Goal: Information Seeking & Learning: Learn about a topic

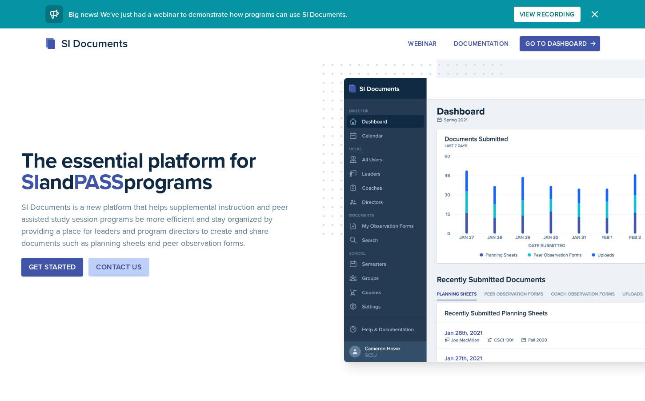
click at [540, 36] on button "Go to Dashboard" at bounding box center [560, 43] width 80 height 15
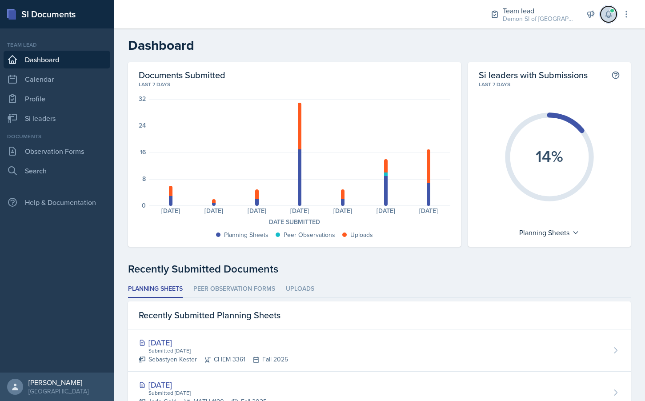
click at [609, 16] on icon at bounding box center [608, 14] width 9 height 9
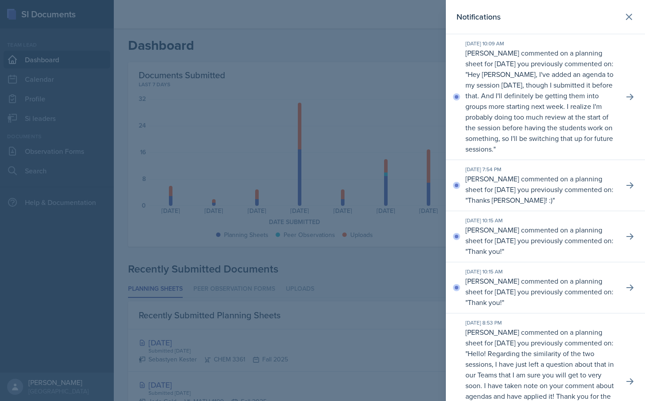
click at [323, 73] on div at bounding box center [322, 200] width 645 height 401
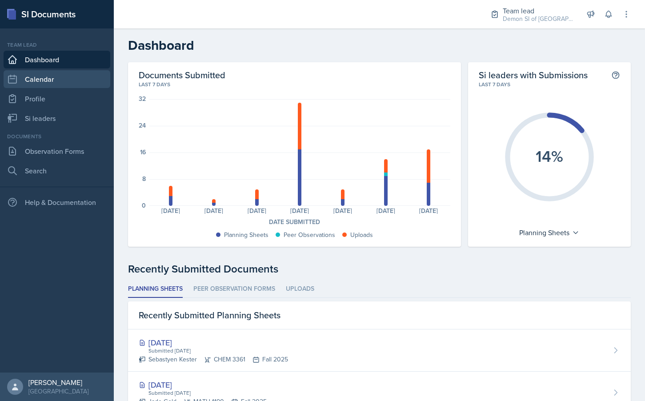
click at [71, 81] on link "Calendar" at bounding box center [57, 79] width 107 height 18
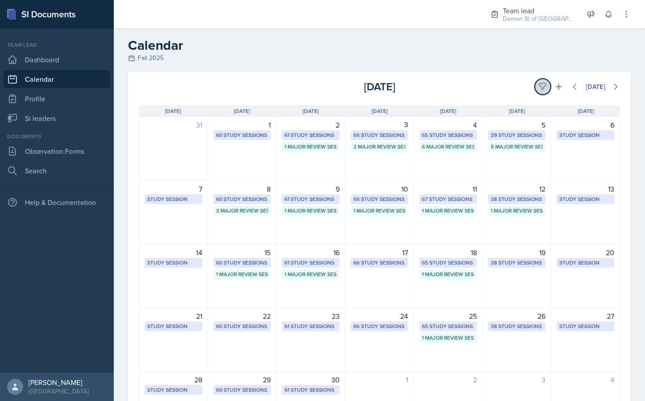
click at [544, 87] on icon at bounding box center [543, 86] width 9 height 9
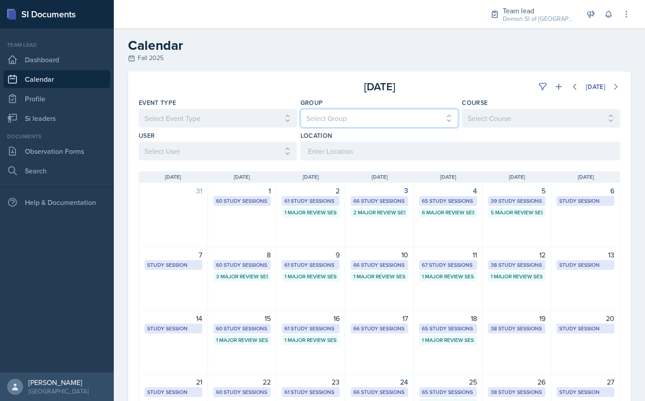
click at [343, 115] on select "Select Group All Demon SI of [GEOGRAPHIC_DATA] Les Mariettables Lion King Mamma…" at bounding box center [380, 118] width 158 height 19
select select "e892a4c8-123a-40ec-8aa5-ee50854cd130"
click at [301, 109] on select "Select Group All Demon SI of [GEOGRAPHIC_DATA] Les Mariettables Lion King Mamma…" at bounding box center [380, 118] width 158 height 19
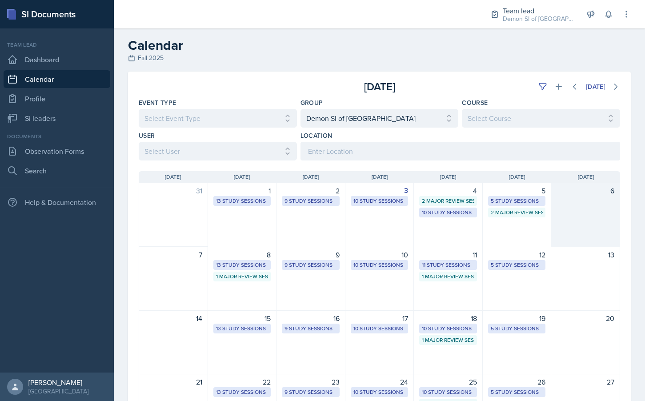
click at [603, 195] on div "6" at bounding box center [586, 190] width 58 height 11
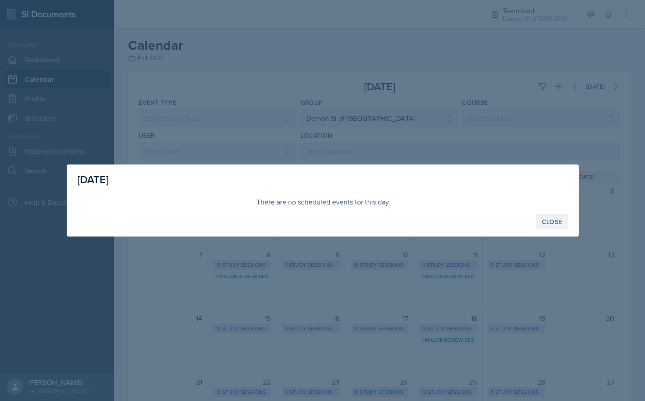
click at [554, 227] on button "Close" at bounding box center [552, 221] width 32 height 15
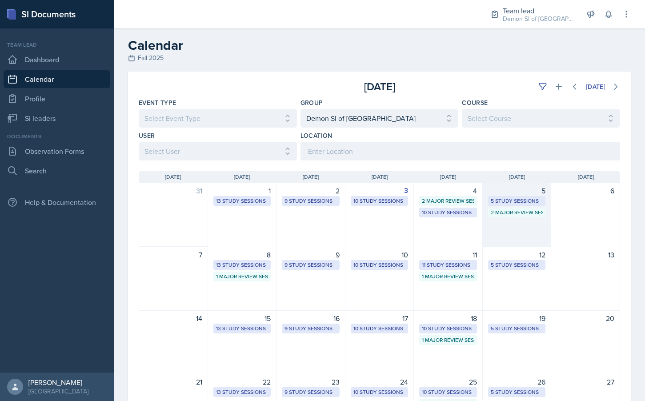
click at [517, 202] on div "5 Study Sessions" at bounding box center [517, 201] width 52 height 8
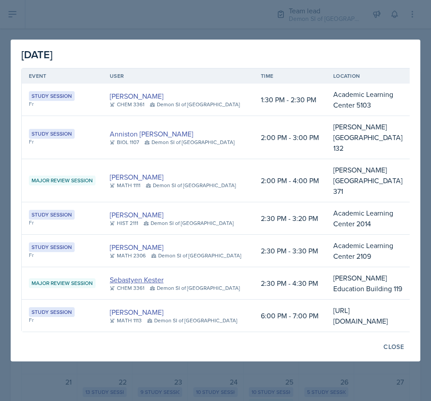
click at [149, 274] on link "Sebastyen Kester" at bounding box center [137, 279] width 54 height 11
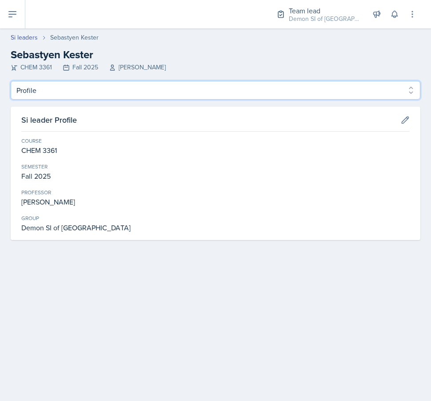
click at [174, 90] on select "Profile Planning Sheets Observation Forms Uploads" at bounding box center [216, 90] width 410 height 19
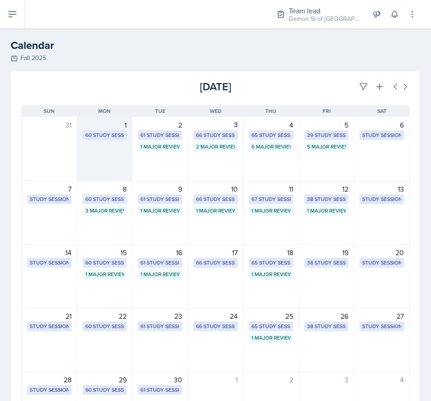
click at [93, 138] on div "60 Study Sessions" at bounding box center [104, 135] width 39 height 8
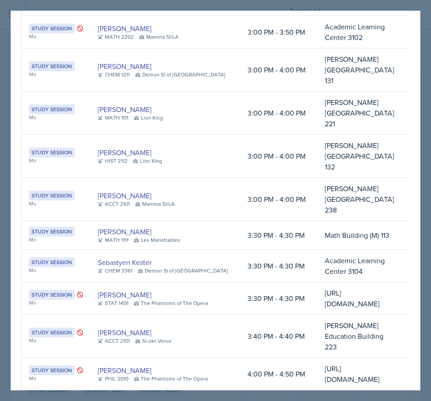
scroll to position [955, 0]
click at [14, 93] on div "[DATE] Event User Time Location Study Session Mo [PERSON_NAME] CHEM 1211 Mamma …" at bounding box center [216, 123] width 410 height 2135
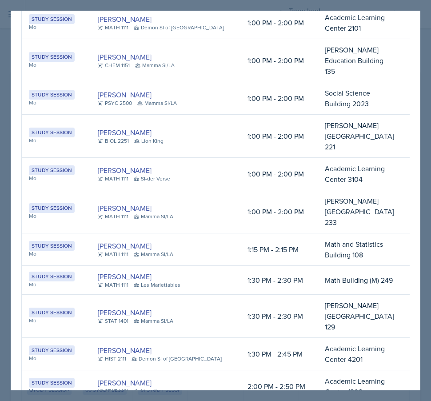
scroll to position [0, 0]
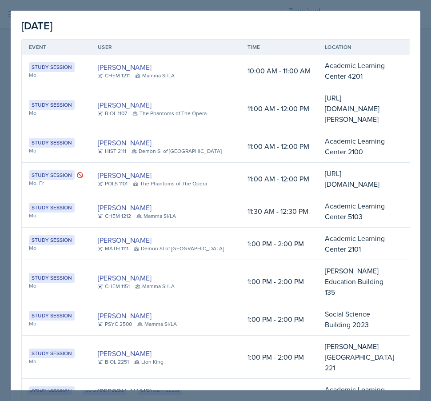
click at [390, 29] on div "[DATE]" at bounding box center [215, 26] width 389 height 16
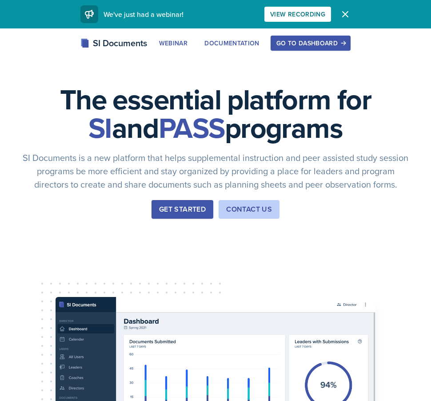
click at [319, 42] on div "Go to Dashboard" at bounding box center [311, 43] width 68 height 7
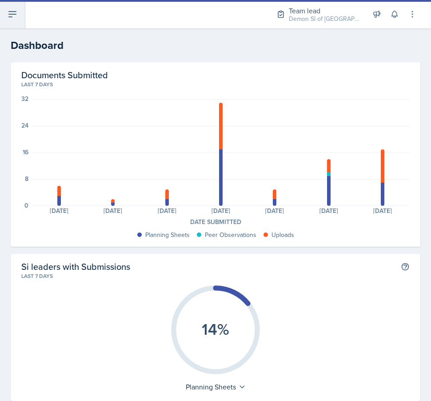
click at [14, 16] on icon at bounding box center [12, 14] width 11 height 11
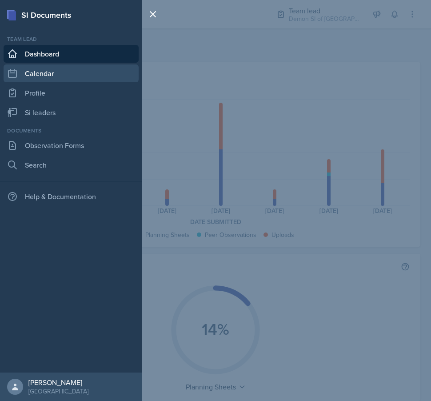
click at [36, 74] on link "Calendar" at bounding box center [71, 73] width 135 height 18
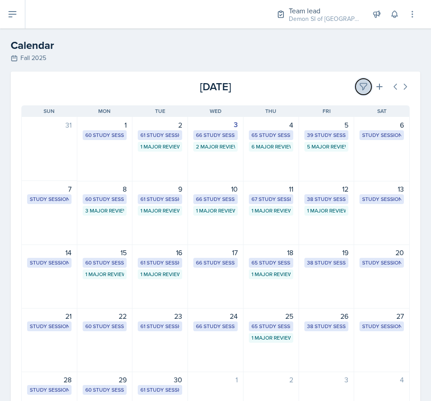
click at [362, 85] on icon at bounding box center [364, 87] width 7 height 7
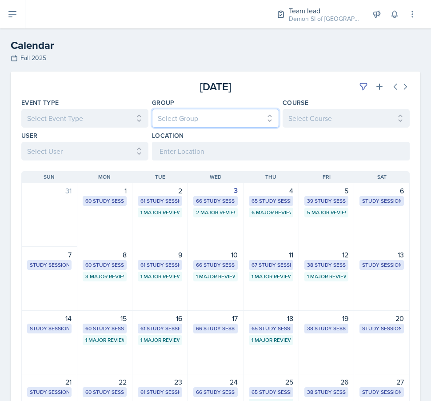
click at [202, 121] on select "Select Group All Demon SI of [GEOGRAPHIC_DATA] Les Mariettables Lion King Mamma…" at bounding box center [215, 118] width 127 height 19
select select "e892a4c8-123a-40ec-8aa5-ee50854cd130"
click at [152, 109] on select "Select Group All Demon SI of [GEOGRAPHIC_DATA] Les Mariettables Lion King Mamma…" at bounding box center [215, 118] width 127 height 19
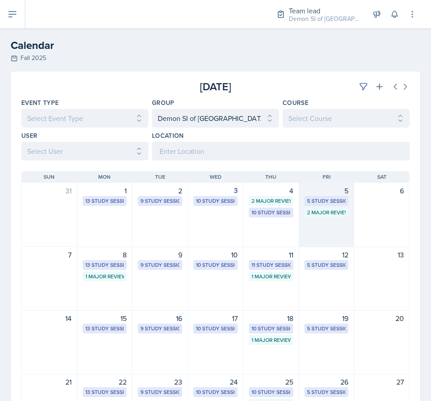
click at [330, 200] on div "5 Study Sessions" at bounding box center [326, 201] width 39 height 8
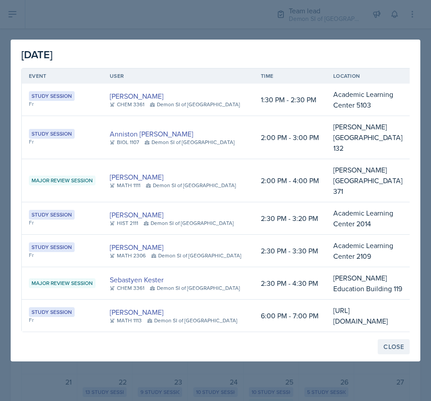
click at [391, 343] on div "Close" at bounding box center [394, 346] width 20 height 7
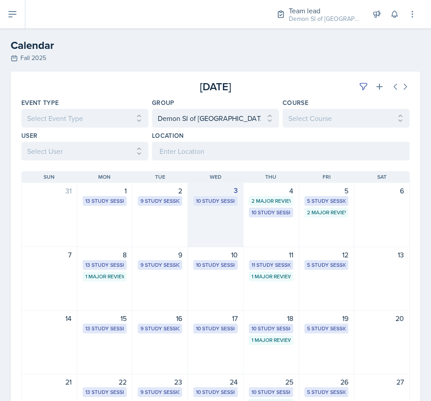
click at [212, 201] on div "10 Study Sessions" at bounding box center [215, 201] width 39 height 8
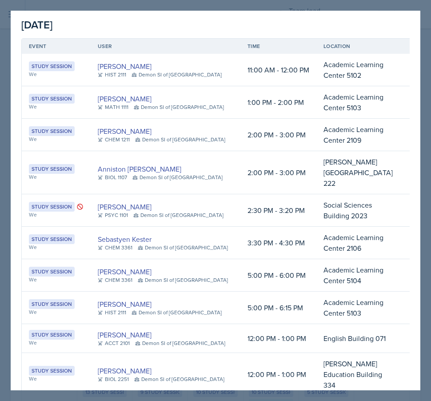
scroll to position [15, 0]
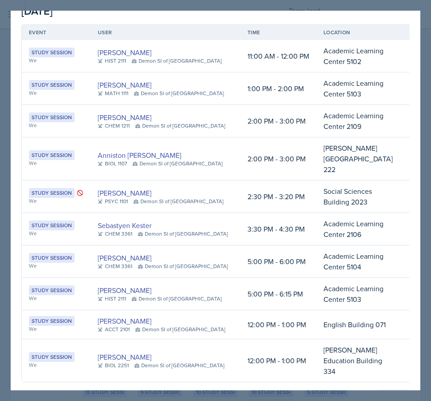
click at [395, 394] on div "Close" at bounding box center [394, 397] width 20 height 7
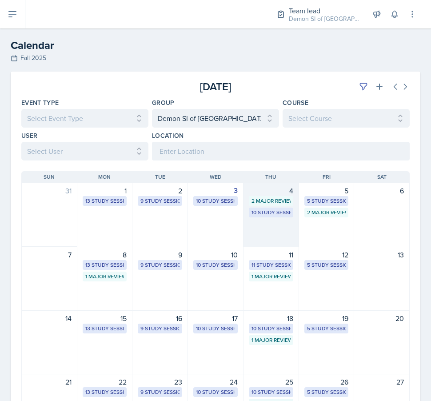
click at [275, 200] on div "2 Major Review Sessions" at bounding box center [271, 201] width 39 height 8
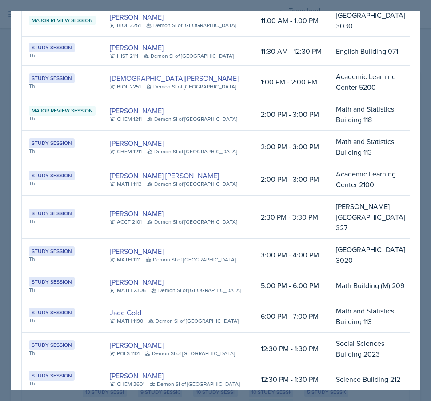
scroll to position [73, 0]
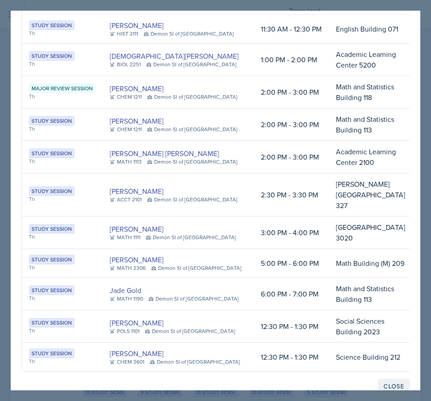
click at [399, 383] on div "Close" at bounding box center [394, 386] width 20 height 7
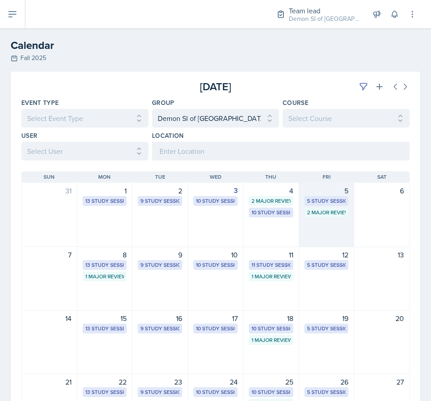
click at [324, 210] on div "2 Major Review Sessions" at bounding box center [326, 213] width 39 height 8
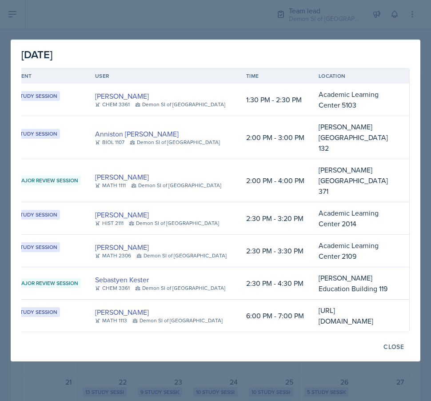
scroll to position [0, 234]
drag, startPoint x: 367, startPoint y: 311, endPoint x: 216, endPoint y: 266, distance: 157.9
click at [216, 266] on table "Event User Time Location Study Session Fr [PERSON_NAME] CHEM 3361 Demon SI of […" at bounding box center [208, 200] width 403 height 264
click at [312, 267] on td "[PERSON_NAME] Education Building 119" at bounding box center [354, 283] width 84 height 32
drag, startPoint x: 384, startPoint y: 310, endPoint x: 74, endPoint y: 279, distance: 311.6
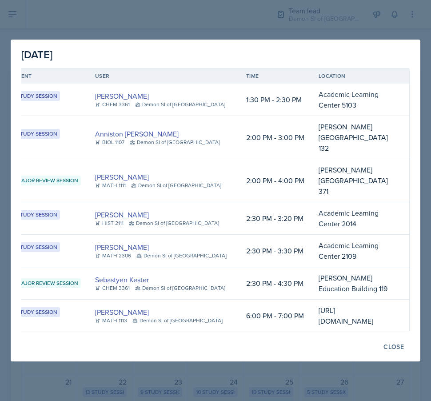
click at [312, 300] on td "[URL][DOMAIN_NAME]" at bounding box center [354, 316] width 84 height 32
copy td "[URL][DOMAIN_NAME]"
click at [394, 343] on div "Close" at bounding box center [394, 346] width 20 height 7
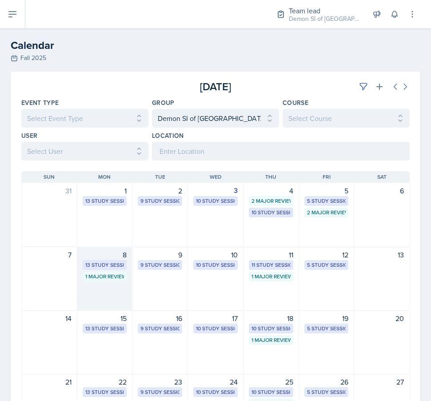
click at [101, 262] on div "13 Study Sessions" at bounding box center [104, 265] width 39 height 8
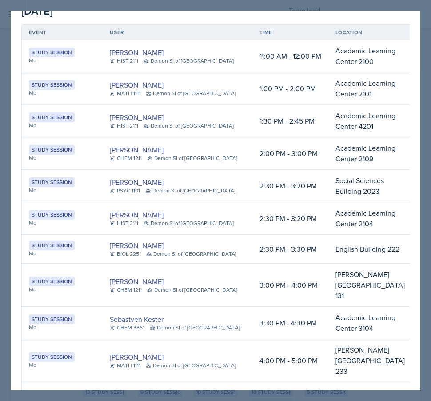
scroll to position [0, 0]
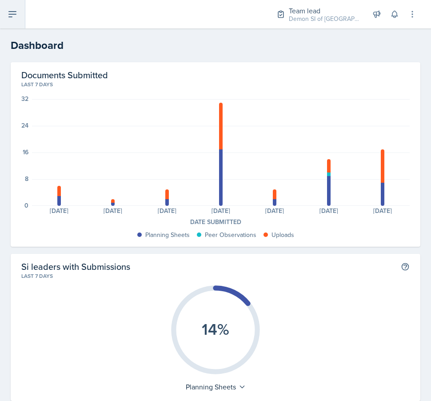
click at [17, 27] on button at bounding box center [12, 14] width 25 height 28
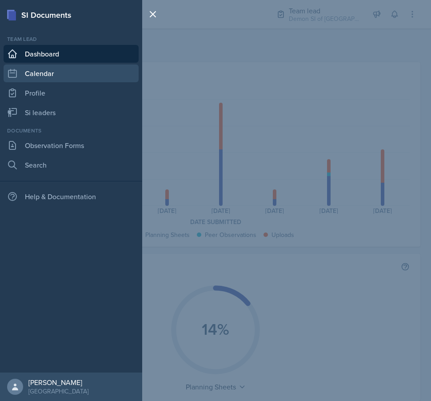
click at [37, 78] on link "Calendar" at bounding box center [71, 73] width 135 height 18
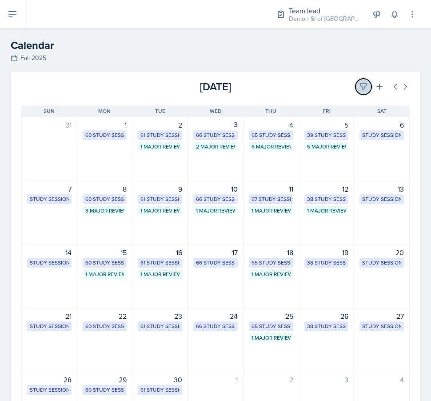
click at [362, 89] on icon at bounding box center [363, 86] width 9 height 9
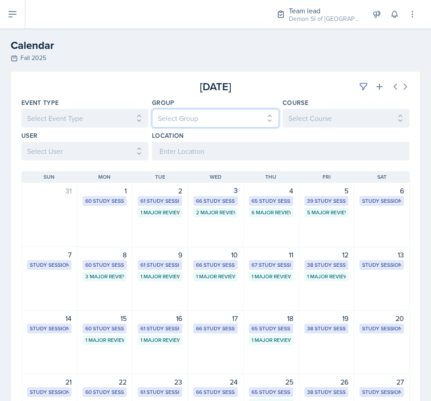
click at [196, 121] on select "Select Group All Demon SI of [GEOGRAPHIC_DATA] Les Mariettables Lion King Mamma…" at bounding box center [215, 118] width 127 height 19
select select "e892a4c8-123a-40ec-8aa5-ee50854cd130"
click at [152, 109] on select "Select Group All Demon SI of [GEOGRAPHIC_DATA] Les Mariettables Lion King Mamma…" at bounding box center [215, 118] width 127 height 19
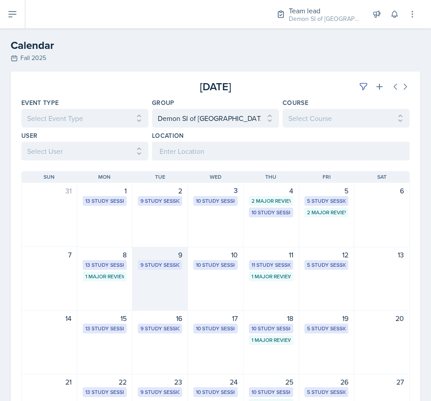
click at [161, 269] on div "9 Study Sessions" at bounding box center [160, 265] width 39 height 8
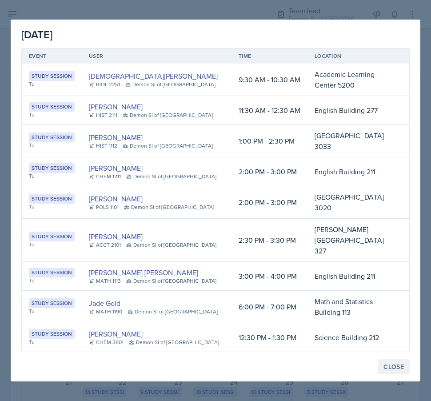
click at [388, 363] on div "Close" at bounding box center [394, 366] width 20 height 7
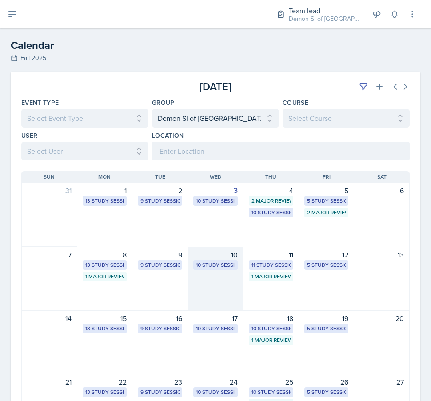
click at [220, 258] on div "10" at bounding box center [215, 255] width 44 height 11
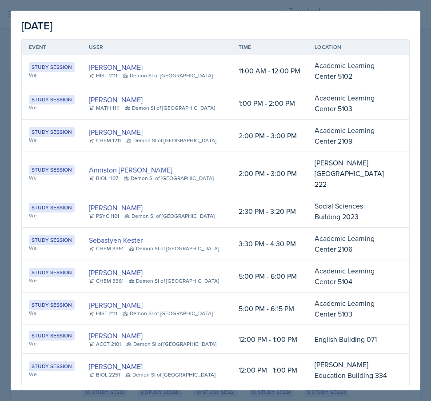
click at [400, 398] on div "Close" at bounding box center [394, 401] width 20 height 7
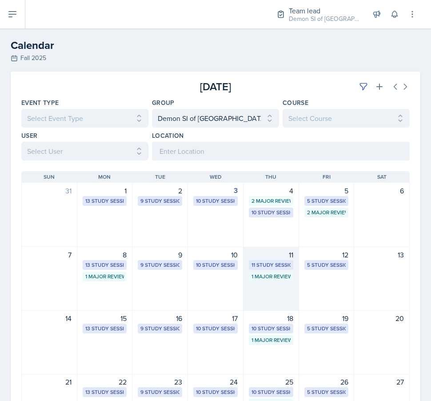
click at [269, 266] on div "11 Study Sessions" at bounding box center [271, 265] width 39 height 8
